Goal: Obtain resource: Obtain resource

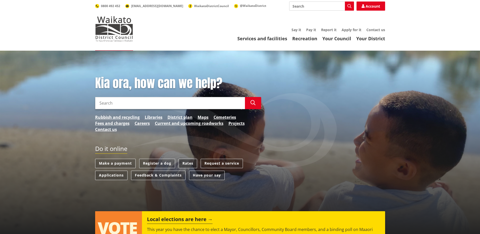
click at [188, 162] on link "Rates" at bounding box center [188, 163] width 18 height 9
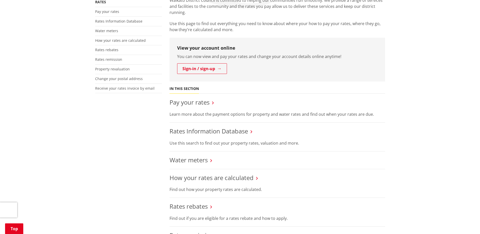
scroll to position [101, 0]
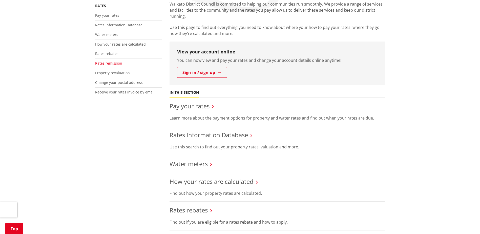
click at [109, 61] on link "Rates remission" at bounding box center [108, 63] width 27 height 5
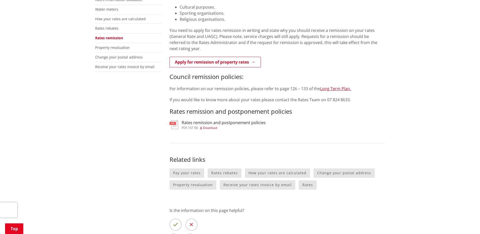
scroll to position [152, 0]
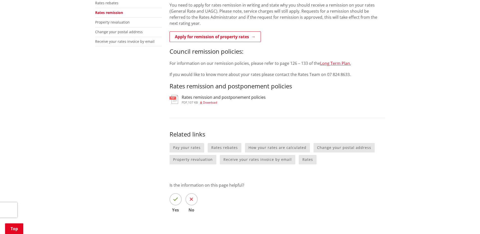
click at [175, 95] on img at bounding box center [173, 99] width 9 height 9
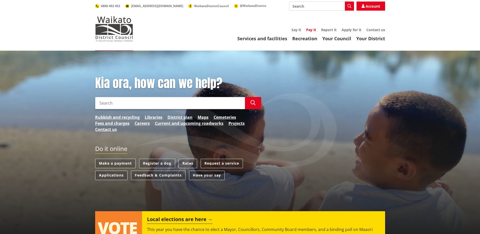
click at [310, 28] on link "Pay it" at bounding box center [311, 29] width 10 height 5
click at [189, 161] on link "Rates" at bounding box center [188, 163] width 18 height 9
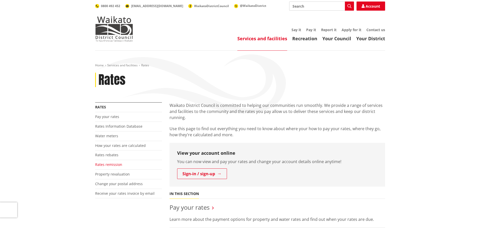
click at [110, 163] on link "Rates remission" at bounding box center [108, 164] width 27 height 5
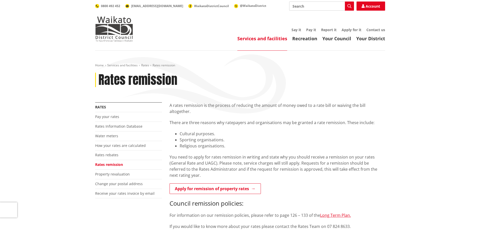
click at [426, 94] on div "Home Services and facilities Rates Rates remission Rates remission More from th…" at bounding box center [240, 225] width 480 height 348
